Goal: Information Seeking & Learning: Learn about a topic

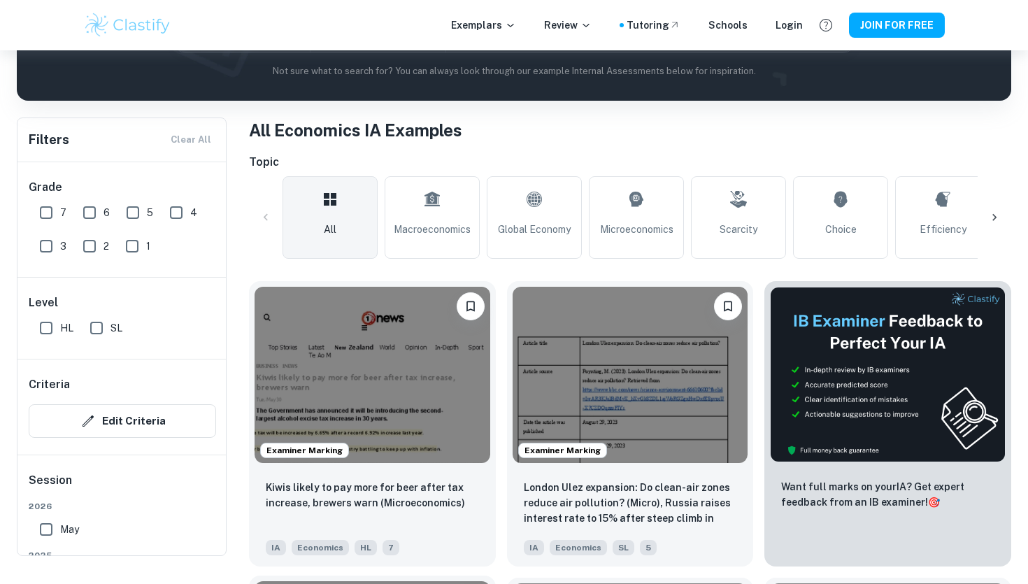
scroll to position [221, 0]
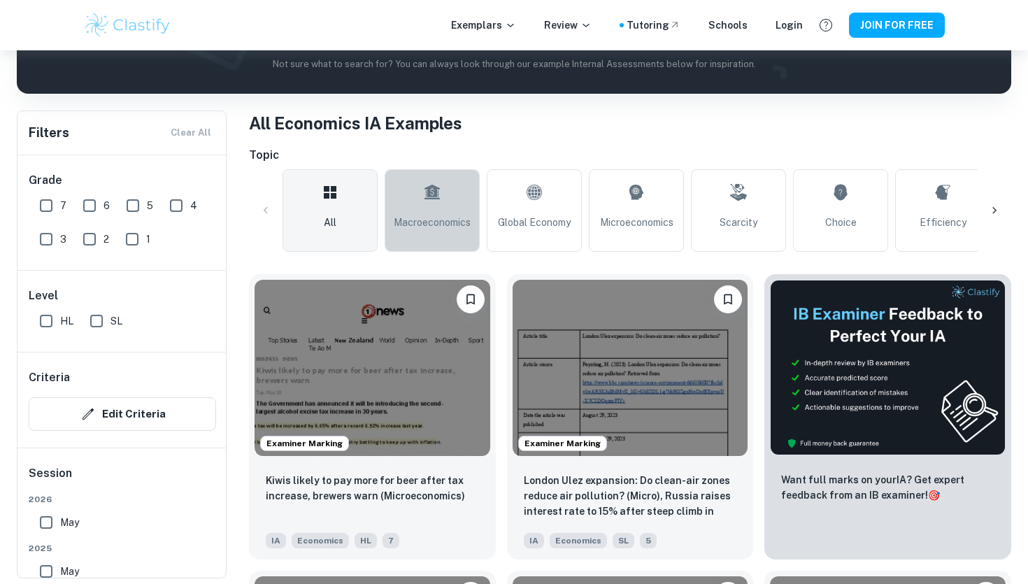
click at [430, 202] on icon at bounding box center [432, 193] width 17 height 34
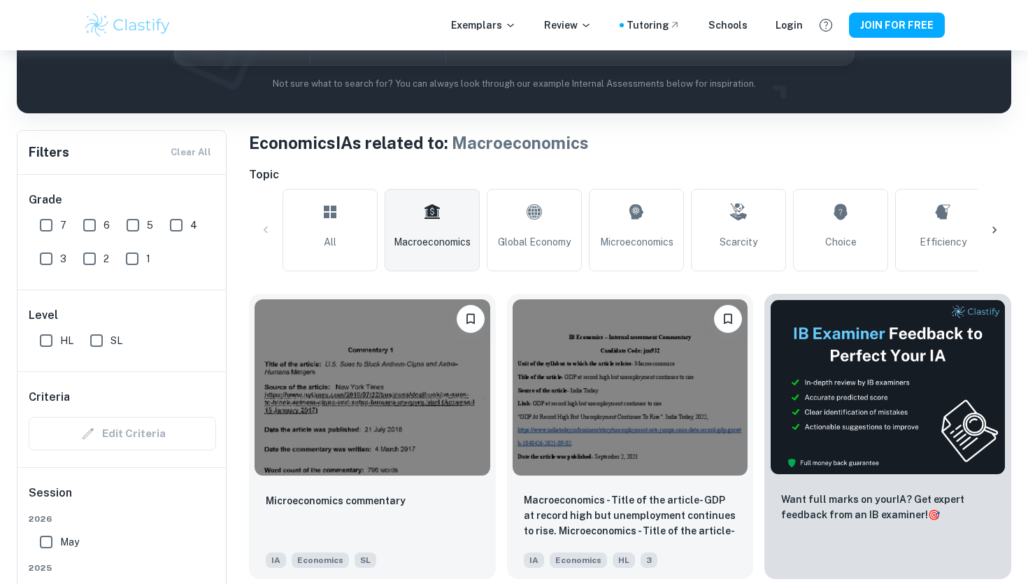
scroll to position [248, 0]
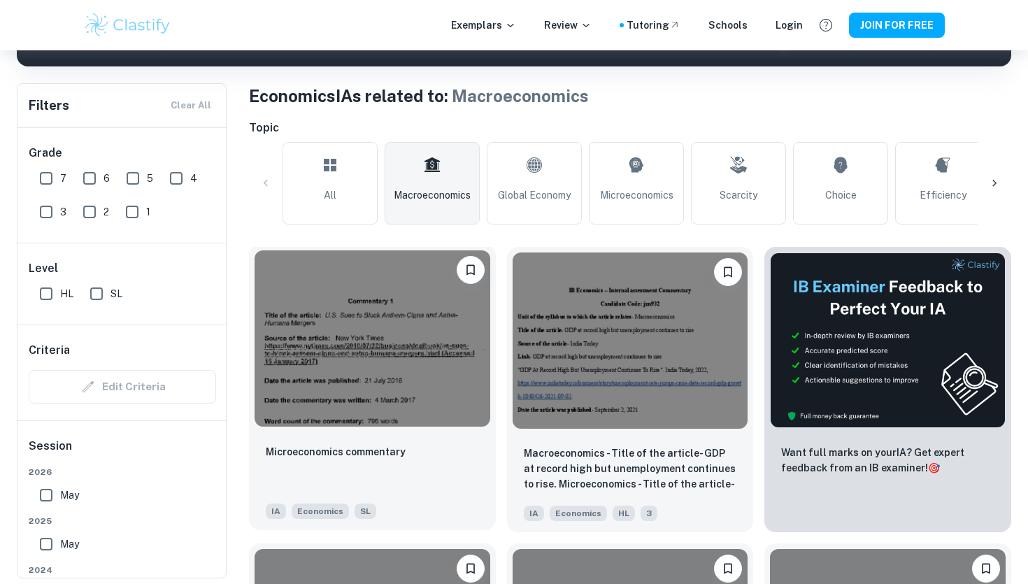
click at [396, 389] on img at bounding box center [373, 338] width 236 height 176
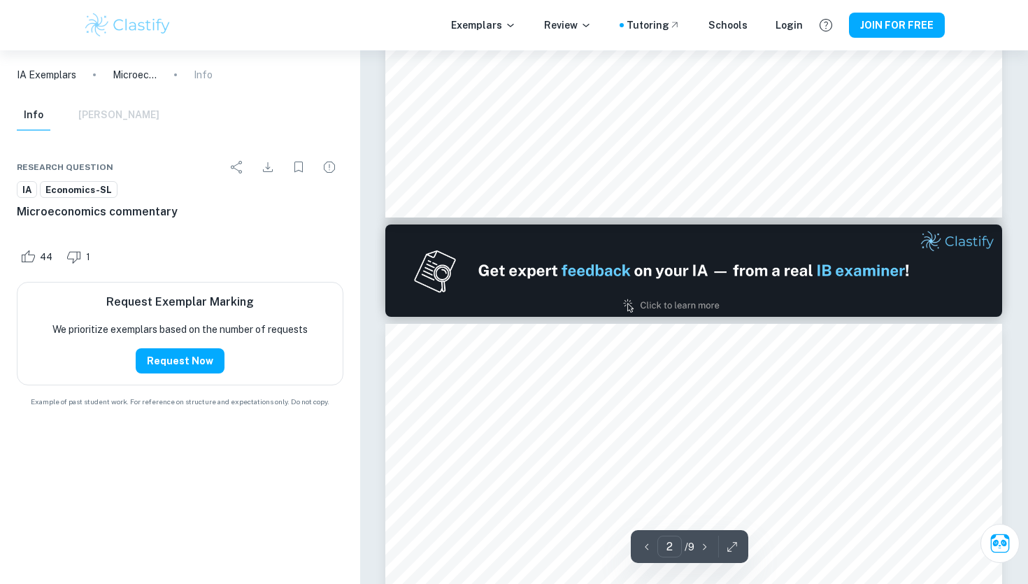
type input "1"
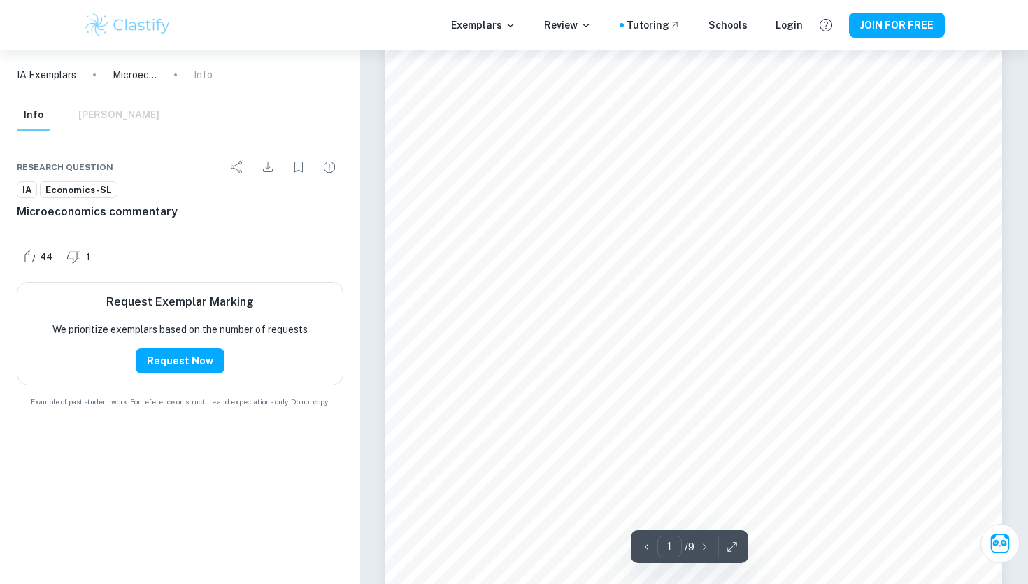
scroll to position [307, 0]
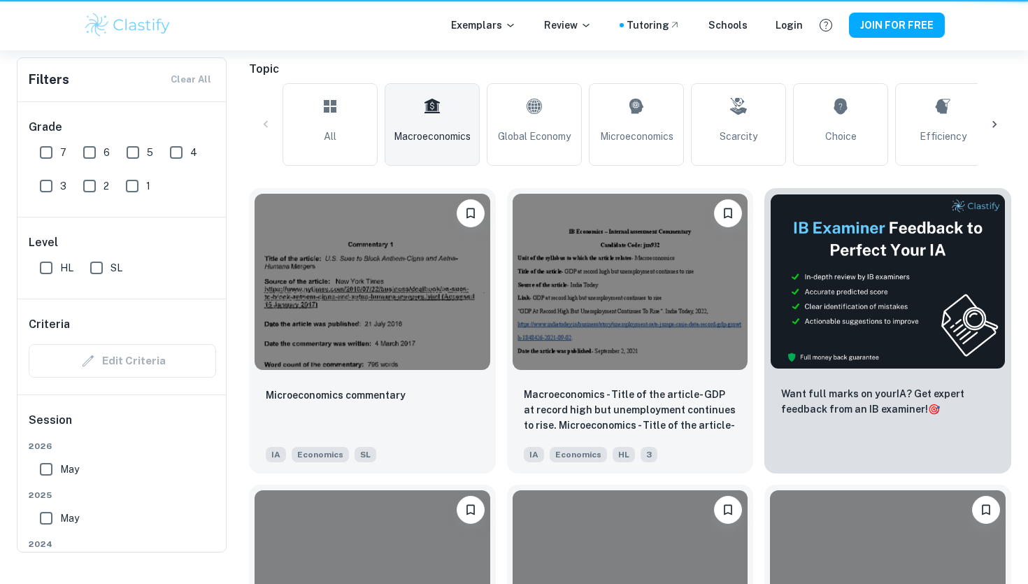
scroll to position [248, 0]
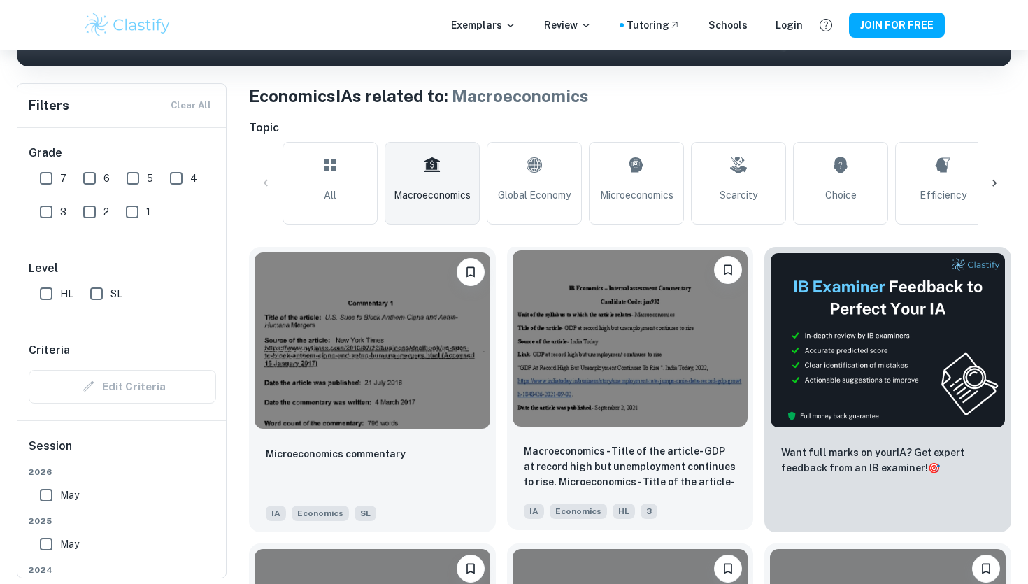
click at [674, 363] on img at bounding box center [631, 338] width 236 height 176
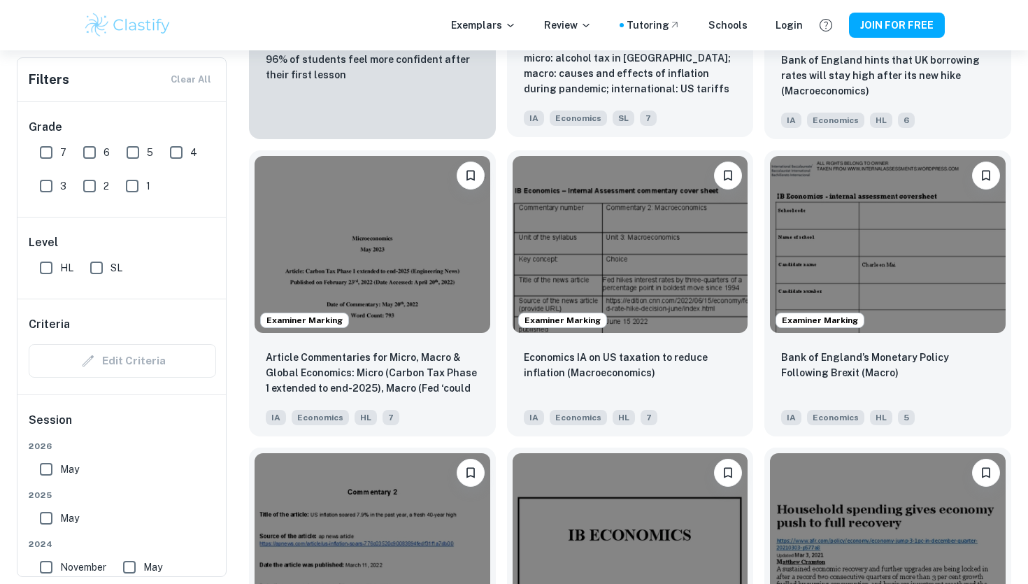
scroll to position [1237, 0]
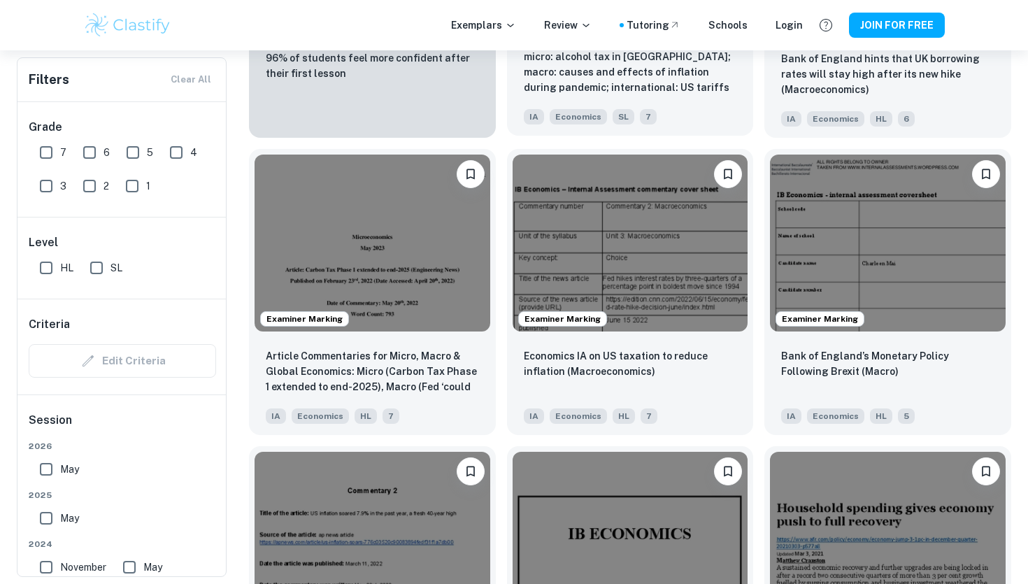
click at [620, 209] on img at bounding box center [631, 243] width 236 height 176
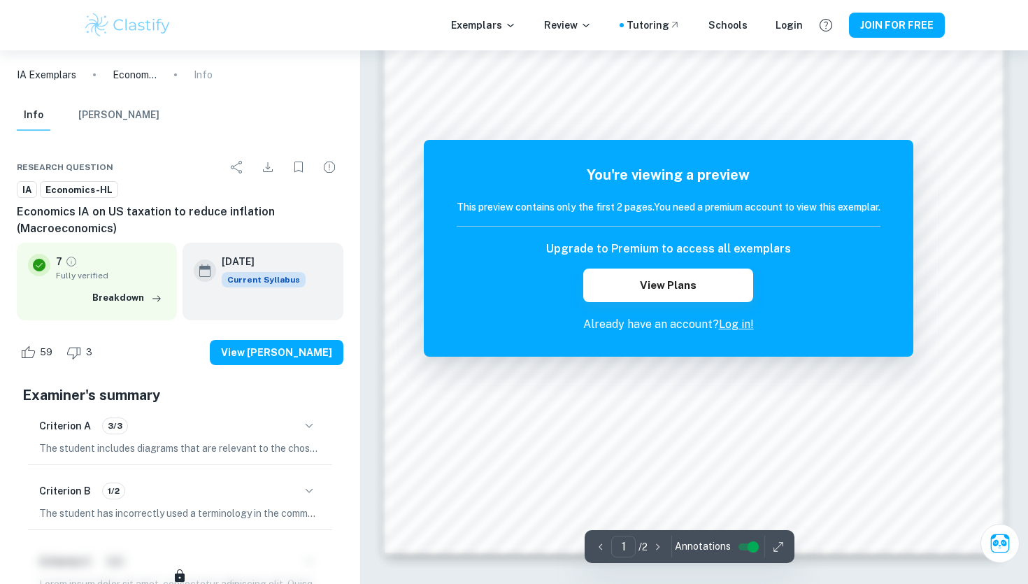
scroll to position [1327, 0]
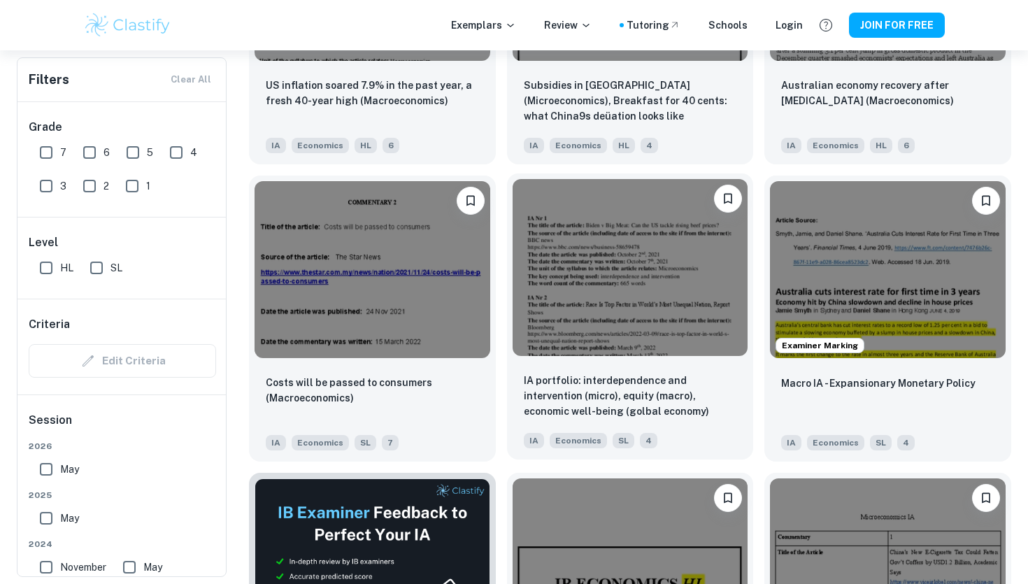
scroll to position [1805, 0]
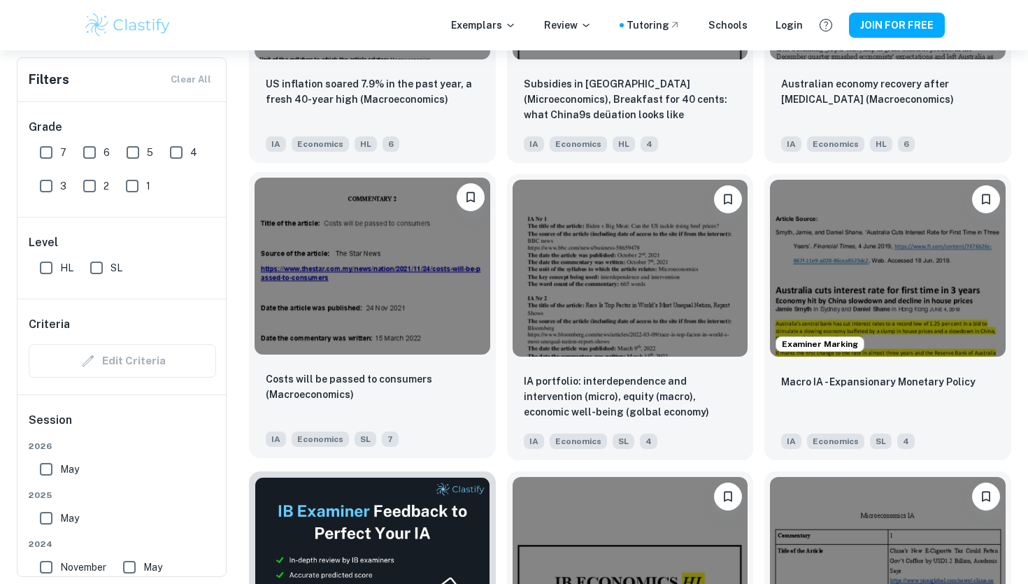
click at [374, 258] on img at bounding box center [373, 266] width 236 height 176
